Goal: Task Accomplishment & Management: Use online tool/utility

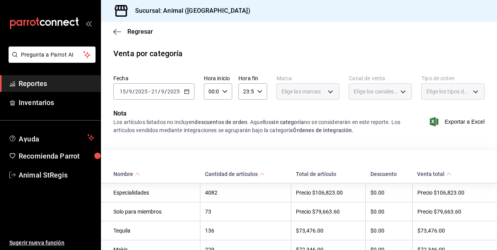
scroll to position [804, 0]
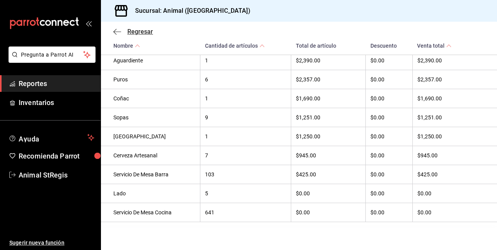
click at [122, 33] on span "Regresar" at bounding box center [133, 31] width 40 height 7
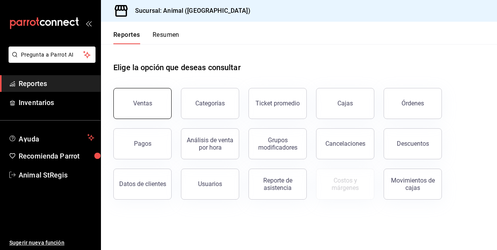
click at [154, 106] on button "Ventas" at bounding box center [142, 103] width 58 height 31
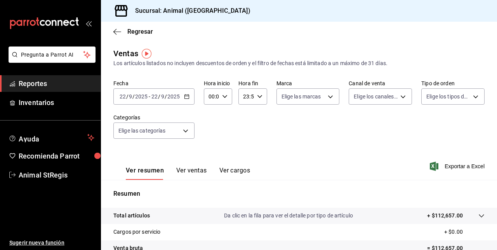
click at [187, 93] on div "[DATE] [DATE] - [DATE] [DATE]" at bounding box center [153, 97] width 81 height 16
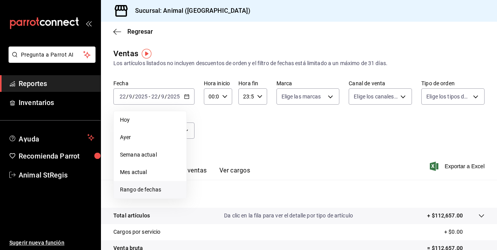
click at [154, 189] on span "Rango de fechas" at bounding box center [150, 190] width 60 height 8
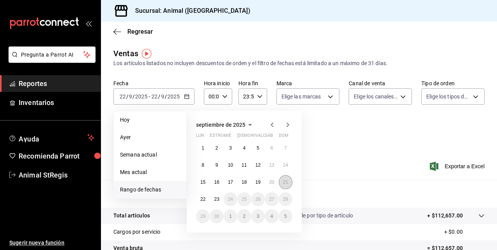
click at [287, 185] on abbr "21" at bounding box center [285, 182] width 5 height 5
click at [203, 203] on button "22" at bounding box center [203, 200] width 14 height 14
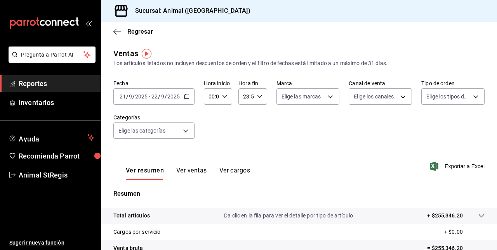
click at [186, 99] on \(Stroke\) "button" at bounding box center [186, 97] width 5 height 4
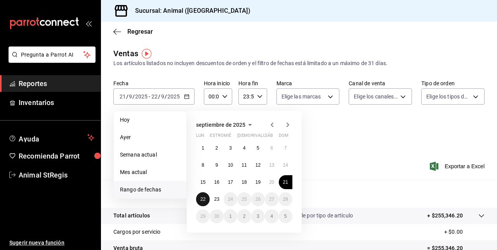
click at [201, 199] on abbr "22" at bounding box center [202, 199] width 5 height 5
click at [217, 198] on abbr "23" at bounding box center [216, 199] width 5 height 5
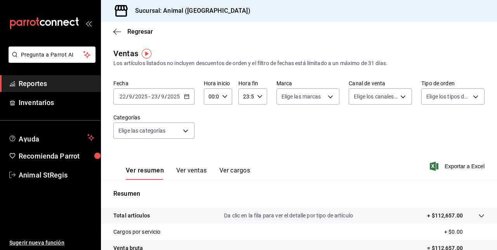
click at [223, 96] on icon "button" at bounding box center [224, 96] width 5 height 5
click at [210, 144] on div "02" at bounding box center [210, 153] width 14 height 19
click at [209, 136] on span "01" at bounding box center [210, 135] width 2 height 6
type input "01:00"
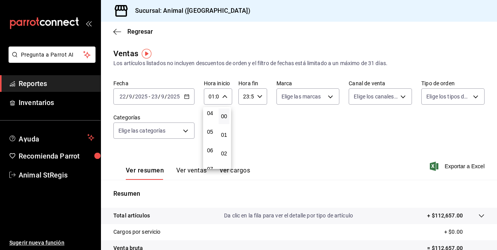
click at [209, 136] on button "05" at bounding box center [210, 132] width 11 height 16
type input "05:00"
click at [259, 98] on div at bounding box center [248, 125] width 497 height 250
click at [259, 98] on icon "button" at bounding box center [259, 96] width 5 height 5
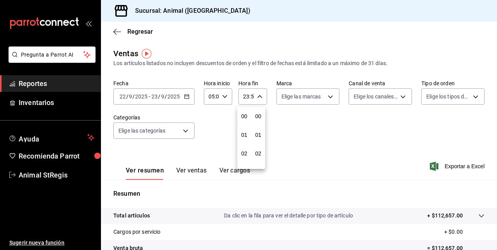
scroll to position [1056, 0]
click at [243, 127] on button "21" at bounding box center [244, 123] width 11 height 16
type input "21:59"
click at [245, 132] on span "05" at bounding box center [244, 132] width 2 height 6
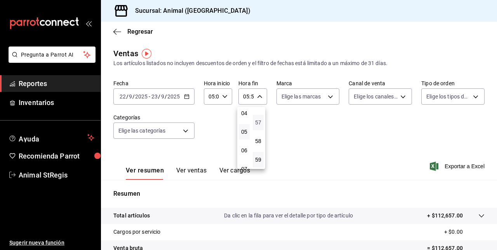
click at [259, 123] on span "57" at bounding box center [258, 123] width 2 height 6
type input "05:57"
click at [259, 123] on button "00" at bounding box center [258, 117] width 11 height 16
type input "05:00"
drag, startPoint x: 494, startPoint y: 111, endPoint x: 496, endPoint y: 151, distance: 40.0
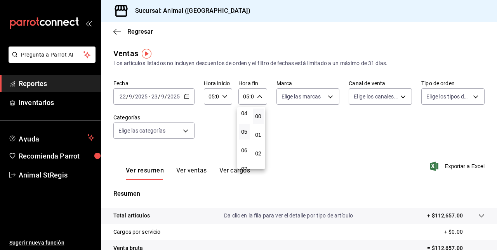
click at [496, 151] on div at bounding box center [248, 125] width 497 height 250
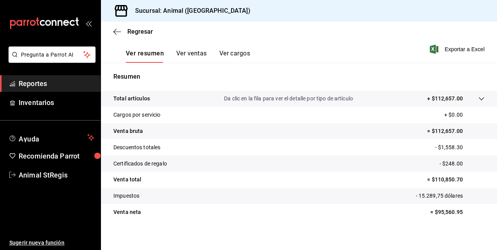
scroll to position [122, 0]
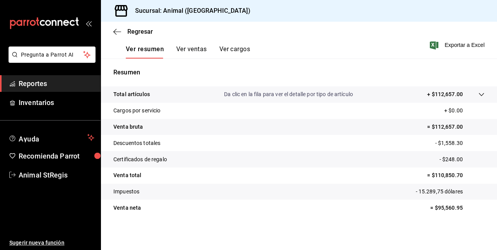
click at [478, 90] on tr "Total artículos Da clic en la fila para ver el detalle por tipo de artículo + $…" at bounding box center [299, 95] width 396 height 16
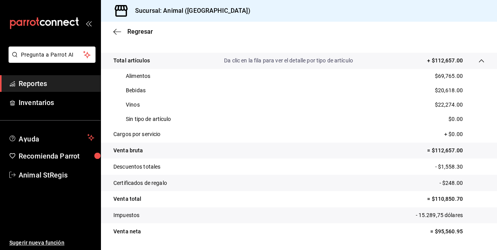
scroll to position [168, 0]
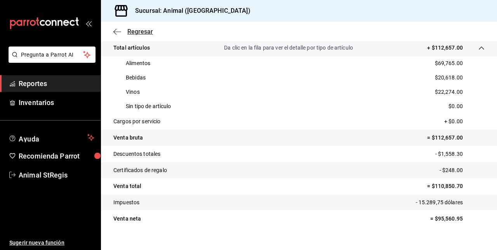
click at [115, 33] on icon "button" at bounding box center [117, 31] width 8 height 7
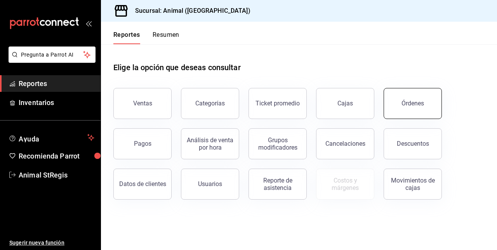
click at [407, 115] on button "Órdenes" at bounding box center [413, 103] width 58 height 31
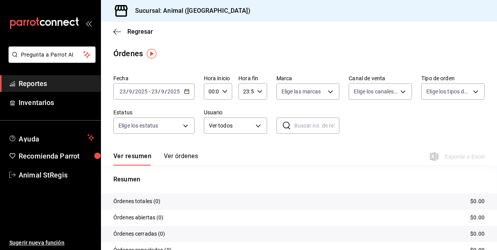
click at [186, 89] on icon "button" at bounding box center [186, 91] width 5 height 5
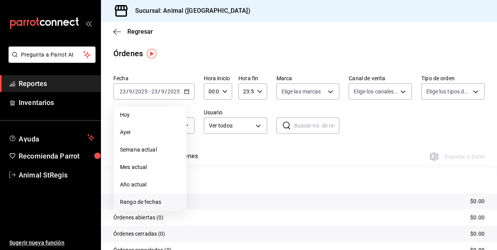
click at [156, 199] on span "Rango de fechas" at bounding box center [150, 202] width 60 height 8
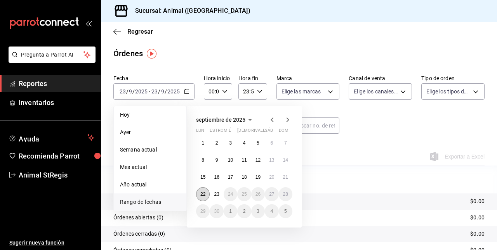
click at [205, 193] on abbr "22" at bounding box center [202, 194] width 5 height 5
click at [217, 194] on abbr "23" at bounding box center [216, 194] width 5 height 5
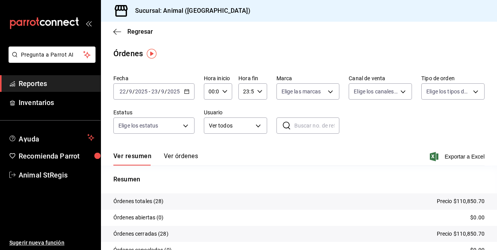
click at [225, 88] on div "00:00 Hora inicio" at bounding box center [218, 91] width 28 height 16
click at [212, 123] on button "01" at bounding box center [210, 130] width 11 height 16
type input "01:00"
click at [212, 123] on button "05" at bounding box center [210, 127] width 11 height 16
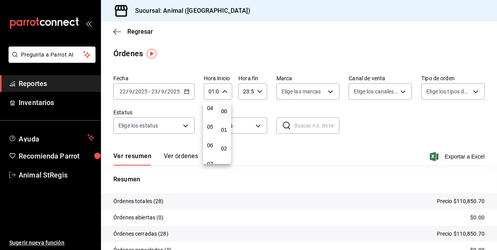
type input "05:00"
click at [258, 93] on div at bounding box center [248, 125] width 497 height 250
click at [260, 94] on icon "button" at bounding box center [259, 91] width 5 height 5
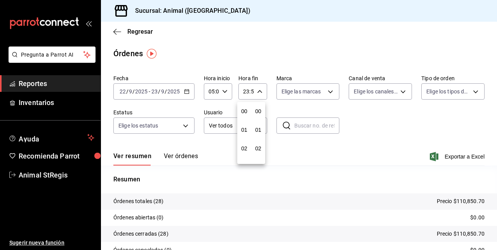
scroll to position [1056, 0]
click at [247, 117] on button "21" at bounding box center [244, 118] width 11 height 16
type input "21:59"
click at [248, 139] on button "05" at bounding box center [244, 143] width 11 height 16
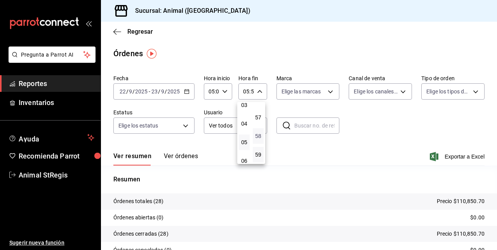
click at [259, 135] on span "58" at bounding box center [258, 136] width 2 height 6
type input "05:58"
click at [259, 117] on button "00" at bounding box center [258, 112] width 11 height 16
type input "05:00"
click at [445, 153] on div at bounding box center [248, 125] width 497 height 250
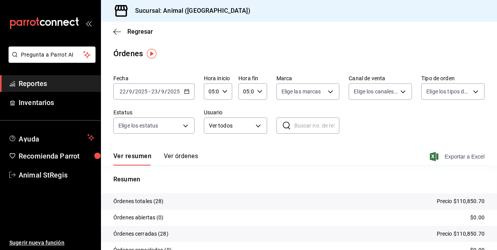
click at [450, 156] on font "Exportar a Excel" at bounding box center [465, 157] width 40 height 6
click at [113, 30] on div "Regresar" at bounding box center [299, 32] width 396 height 20
click at [118, 31] on icon "button" at bounding box center [117, 31] width 8 height 7
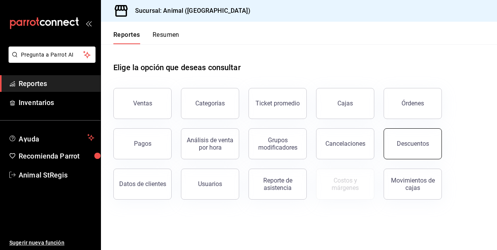
click at [396, 137] on button "Descuentos" at bounding box center [413, 144] width 58 height 31
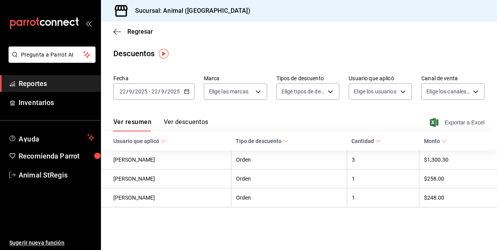
click at [460, 125] on font "Exportar a Excel" at bounding box center [465, 123] width 40 height 6
